Goal: Find specific page/section: Find specific page/section

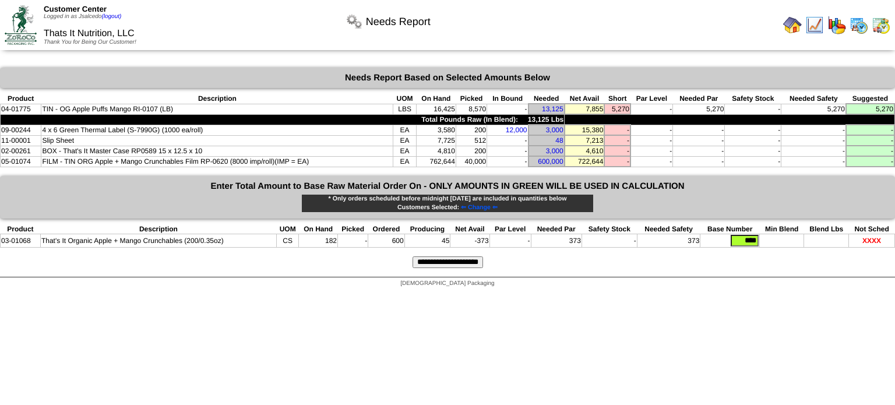
click at [821, 18] on img at bounding box center [814, 25] width 19 height 19
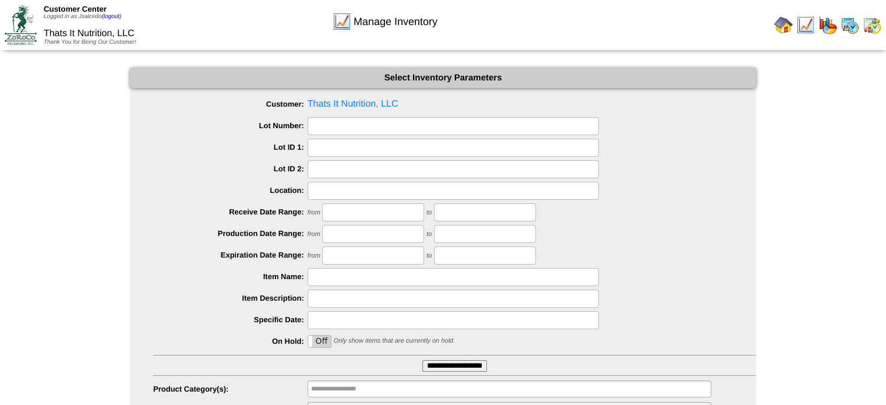
click at [455, 363] on input "**********" at bounding box center [454, 366] width 65 height 12
